Goal: Use online tool/utility: Utilize a website feature to perform a specific function

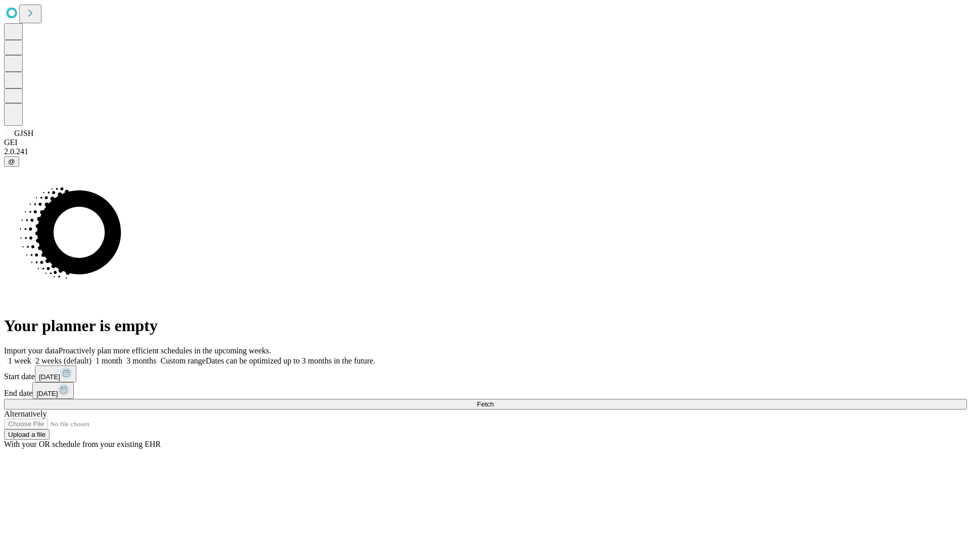
click at [494, 401] on span "Fetch" at bounding box center [485, 405] width 17 height 8
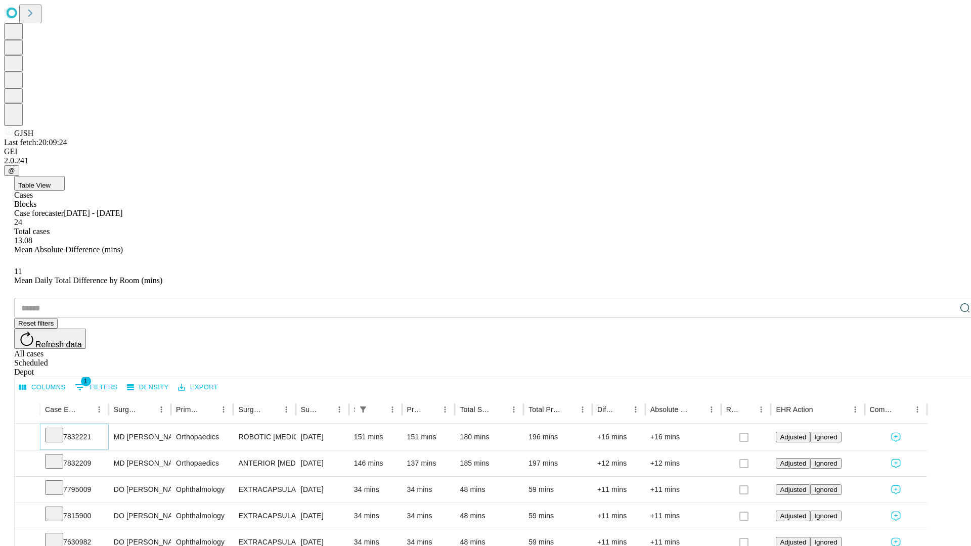
click at [59, 430] on icon at bounding box center [54, 435] width 10 height 10
